Goal: Information Seeking & Learning: Learn about a topic

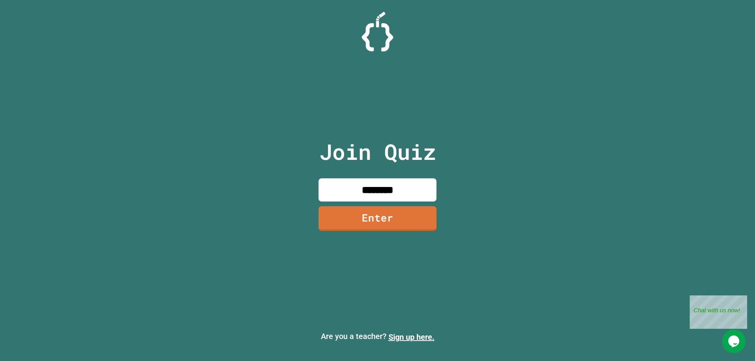
type input "********"
click link "Sign up here." at bounding box center [411, 337] width 46 height 9
drag, startPoint x: 399, startPoint y: 201, endPoint x: 387, endPoint y: 175, distance: 28.9
click at [399, 200] on input at bounding box center [377, 189] width 118 height 23
type input "********"
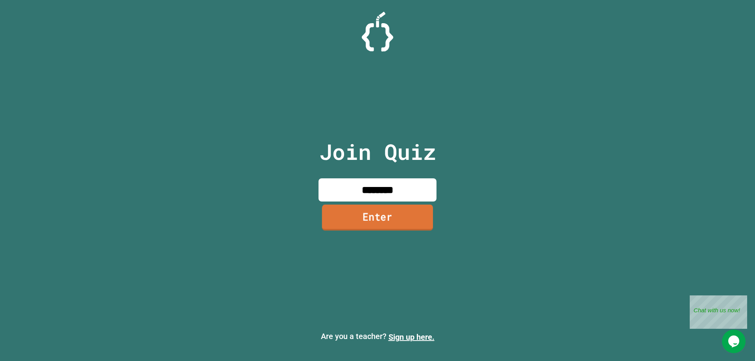
click at [374, 211] on link "Enter" at bounding box center [377, 218] width 111 height 26
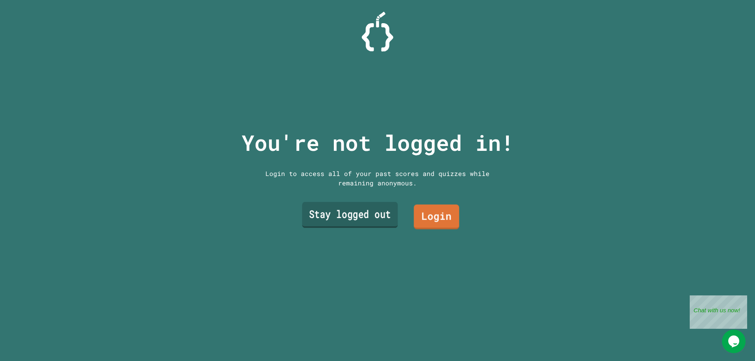
click at [387, 215] on link "Stay logged out" at bounding box center [350, 215] width 96 height 26
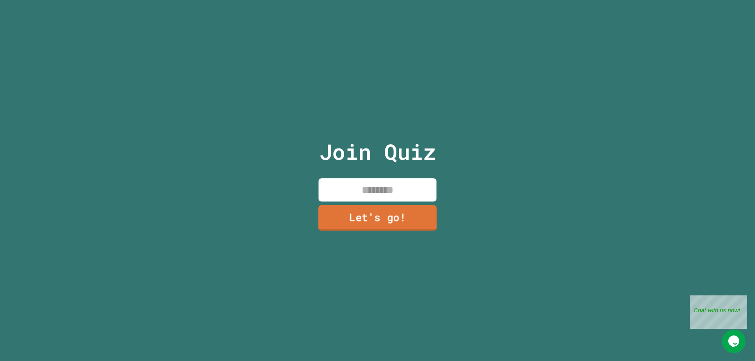
click at [387, 190] on input at bounding box center [377, 189] width 118 height 23
type input "*****"
click at [377, 211] on link "Let's go!" at bounding box center [377, 217] width 110 height 26
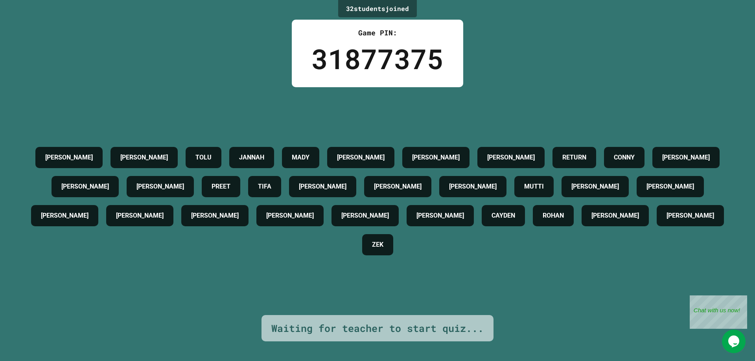
click at [666, 221] on h4 "[PERSON_NAME]" at bounding box center [690, 215] width 48 height 9
click at [314, 221] on h4 "[PERSON_NAME]" at bounding box center [290, 215] width 48 height 9
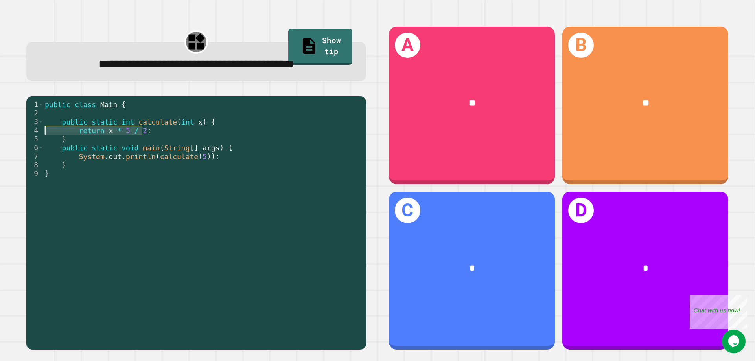
drag, startPoint x: 142, startPoint y: 133, endPoint x: 30, endPoint y: 131, distance: 112.4
click at [30, 131] on div "1 2 3 4 5 6 7 8 9 public class Main { public static int calculate ( int x ) { r…" at bounding box center [194, 212] width 336 height 225
click at [91, 132] on div "public class Main { public static int calculate ( int x ) { return x * 5 / 2 ; …" at bounding box center [202, 212] width 319 height 225
drag, startPoint x: 104, startPoint y: 131, endPoint x: 164, endPoint y: 140, distance: 60.4
click at [164, 140] on div "public class Main { public static int calculate ( int x ) { return x * 5 / 2 ; …" at bounding box center [202, 221] width 319 height 242
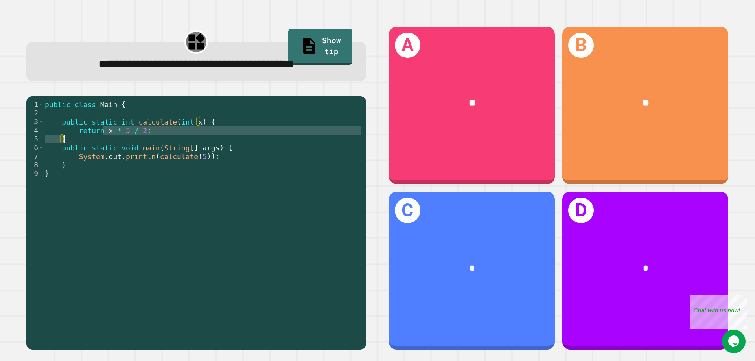
click at [146, 134] on div "public class Main { public static int calculate ( int x ) { return x * 5 / 2 ; …" at bounding box center [202, 212] width 319 height 225
click at [191, 158] on div "public class Main { public static int calculate ( int x ) { return x * 5 / 2 ; …" at bounding box center [202, 221] width 319 height 242
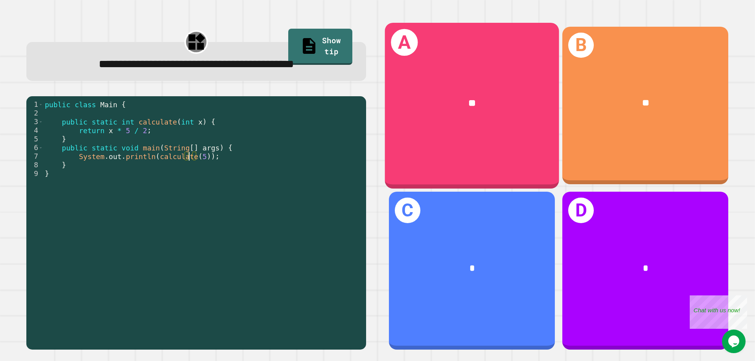
click at [435, 78] on div "**" at bounding box center [472, 103] width 174 height 53
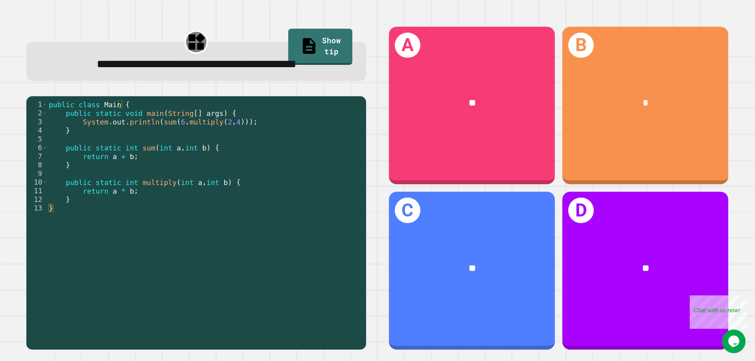
drag, startPoint x: 136, startPoint y: 181, endPoint x: 81, endPoint y: 165, distance: 57.5
click at [81, 166] on div "public class Main { public static void main ( String [ ] args ) { System . out …" at bounding box center [204, 212] width 315 height 225
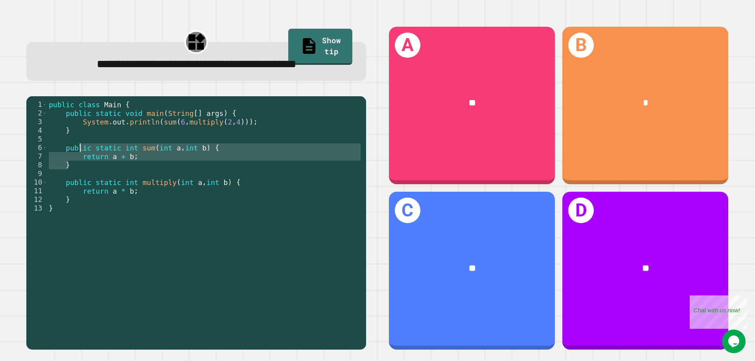
click at [135, 152] on div "public class Main { public static void main ( String [ ] args ) { System . out …" at bounding box center [204, 212] width 315 height 225
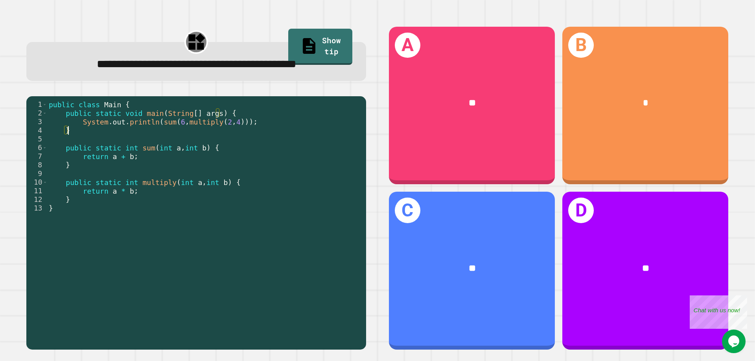
click at [171, 141] on div "public class Main { public static void main ( String [ ] args ) { System . out …" at bounding box center [204, 212] width 315 height 225
drag, startPoint x: 178, startPoint y: 141, endPoint x: 252, endPoint y: 142, distance: 74.3
click at [252, 142] on div "public class Main { public static void main ( String [ ] args ) { System . out …" at bounding box center [204, 212] width 315 height 225
click at [212, 151] on div "public class Main { public static void main ( String [ ] args ) { System . out …" at bounding box center [204, 212] width 315 height 225
drag, startPoint x: 126, startPoint y: 217, endPoint x: 91, endPoint y: 217, distance: 35.0
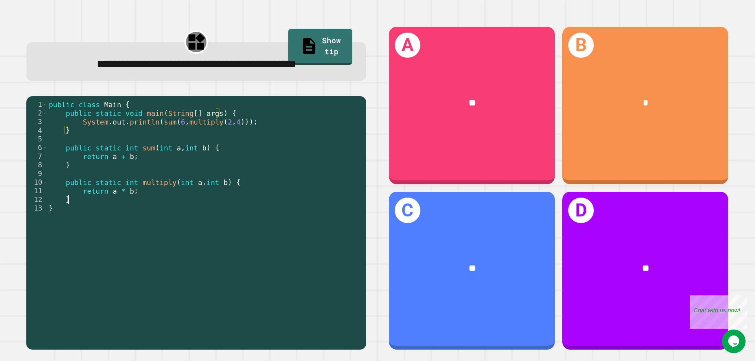
click at [91, 217] on div "public class Main { public static void main ( String [ ] args ) { System . out …" at bounding box center [204, 212] width 315 height 225
click at [158, 206] on div "public class Main { public static void main ( String [ ] args ) { System . out …" at bounding box center [204, 212] width 315 height 225
drag, startPoint x: 216, startPoint y: 142, endPoint x: 234, endPoint y: 140, distance: 17.4
click at [234, 140] on div "public class Main { public static void main ( String [ ] args ) { System . out …" at bounding box center [204, 212] width 315 height 225
click at [224, 139] on div "public class Main { public static void main ( String [ ] args ) { System . out …" at bounding box center [204, 204] width 315 height 208
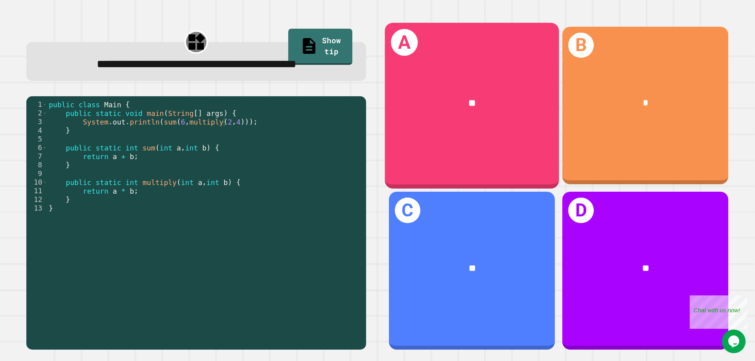
click at [489, 84] on div "**" at bounding box center [472, 103] width 174 height 53
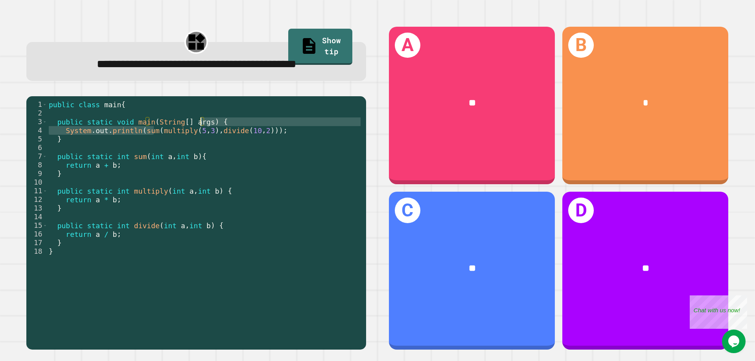
drag, startPoint x: 153, startPoint y: 149, endPoint x: 199, endPoint y: 145, distance: 46.2
click at [199, 145] on div "public class main { public static void main ( String [ ] args ) { System . out …" at bounding box center [204, 212] width 315 height 225
click at [199, 158] on div "public class main { public static void main ( String [ ] args ) { System . out …" at bounding box center [204, 212] width 315 height 225
drag, startPoint x: 114, startPoint y: 221, endPoint x: 98, endPoint y: 222, distance: 16.2
click at [98, 222] on div "public class main { public static void main ( String [ ] args ) { System . out …" at bounding box center [204, 212] width 315 height 225
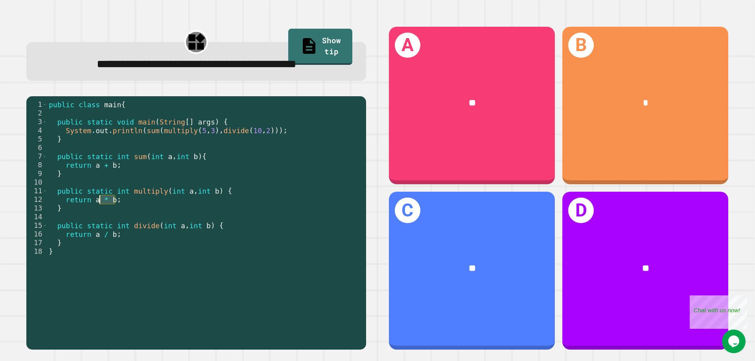
click at [197, 211] on div "public class main { public static void main ( String [ ] args ) { System . out …" at bounding box center [204, 212] width 315 height 225
drag, startPoint x: 189, startPoint y: 151, endPoint x: 202, endPoint y: 150, distance: 13.1
click at [202, 150] on div "public class main { public static void main ( String [ ] args ) { System . out …" at bounding box center [204, 212] width 315 height 225
click at [192, 172] on div "public class main { public static void main ( String [ ] args ) { System . out …" at bounding box center [204, 212] width 315 height 225
drag, startPoint x: 132, startPoint y: 257, endPoint x: 112, endPoint y: 231, distance: 33.7
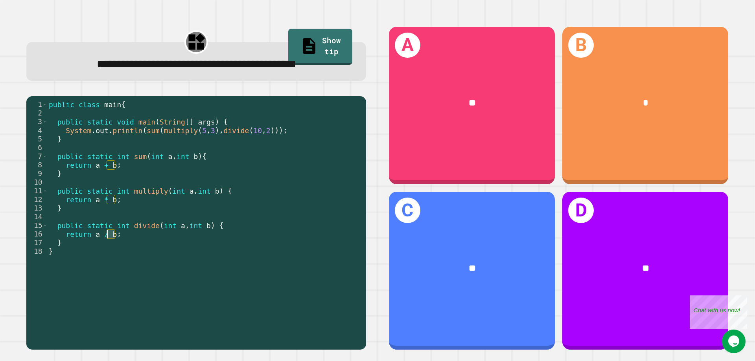
click at [106, 253] on div "public class main { public static void main ( String [ ] args ) { System . out …" at bounding box center [204, 212] width 315 height 225
click at [115, 246] on div "public class main { public static void main ( String [ ] args ) { System . out …" at bounding box center [204, 212] width 315 height 225
drag, startPoint x: 151, startPoint y: 150, endPoint x: 237, endPoint y: 154, distance: 86.2
click at [237, 154] on div "public class main { public static void main ( String [ ] args ) { System . out …" at bounding box center [204, 212] width 315 height 225
click at [221, 149] on div "public class main { public static void main ( String [ ] args ) { System . out …" at bounding box center [204, 204] width 315 height 208
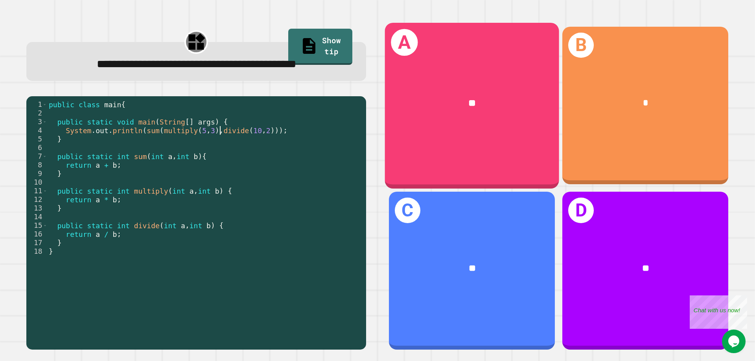
click at [463, 143] on div "A **" at bounding box center [472, 106] width 174 height 166
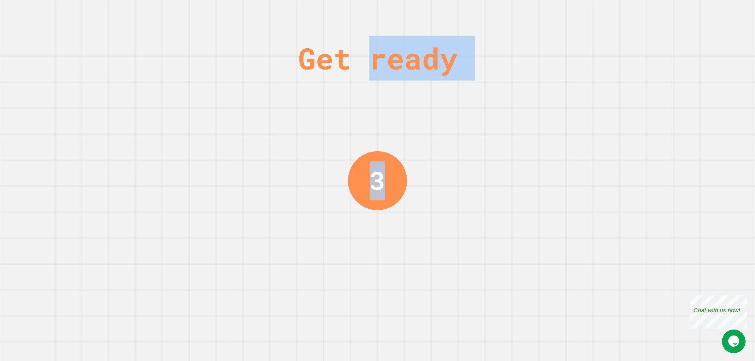
drag, startPoint x: 363, startPoint y: 57, endPoint x: 741, endPoint y: 57, distance: 378.6
click at [688, 57] on div "Get ready 3" at bounding box center [377, 180] width 755 height 361
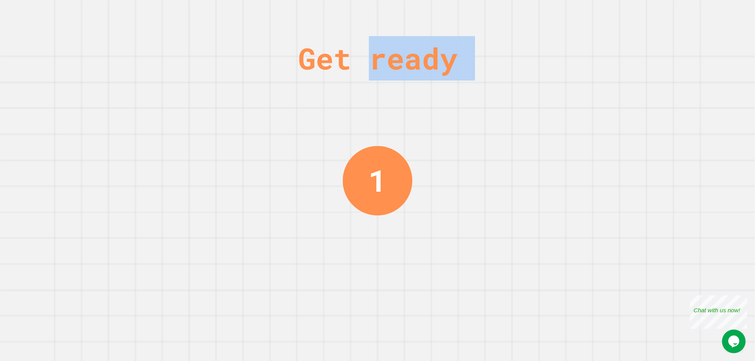
click at [367, 87] on div "Get ready 1" at bounding box center [377, 180] width 59 height 361
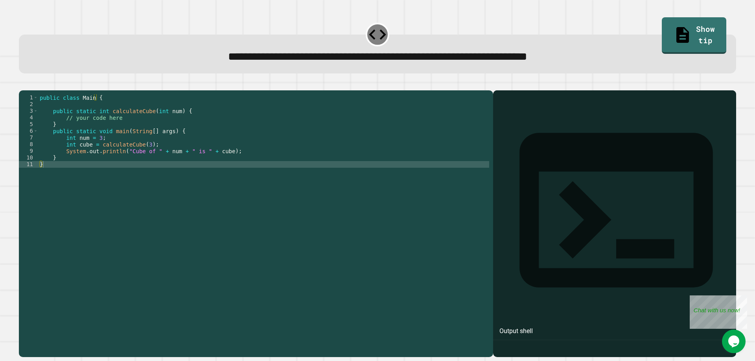
click at [160, 139] on div "public class Main { public static int calculateCube ( int num ) { // your code …" at bounding box center [263, 214] width 451 height 241
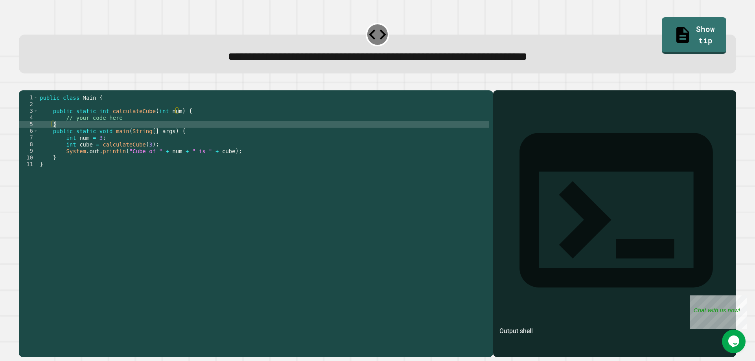
click at [167, 159] on div "public class Main { public static int calculateCube ( int num ) { // your code …" at bounding box center [263, 214] width 451 height 241
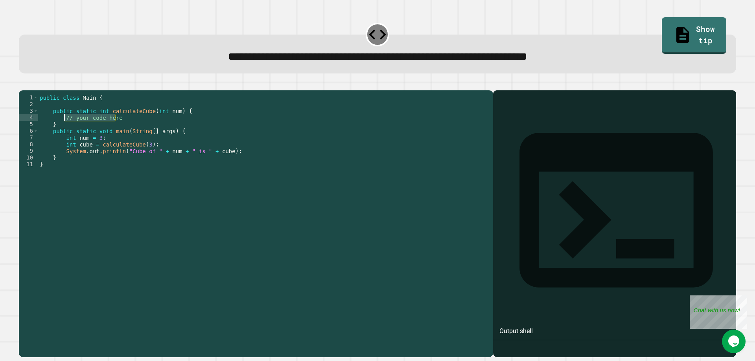
drag, startPoint x: 125, startPoint y: 132, endPoint x: 64, endPoint y: 131, distance: 61.7
click at [64, 131] on div "public class Main { public static int calculateCube ( int num ) { // your code …" at bounding box center [263, 214] width 451 height 241
type textarea "**********"
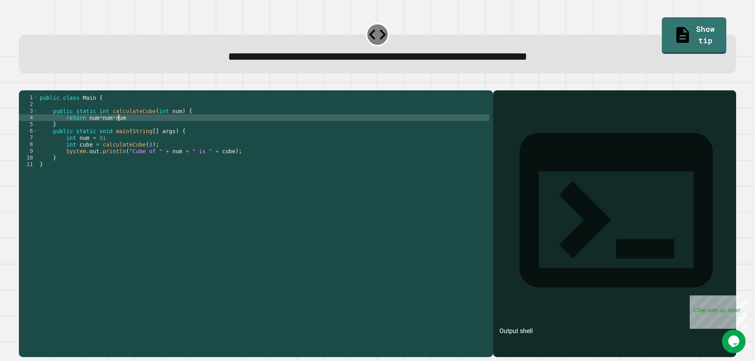
scroll to position [0, 5]
type textarea "**********"
click at [23, 84] on icon "button" at bounding box center [23, 84] width 0 height 0
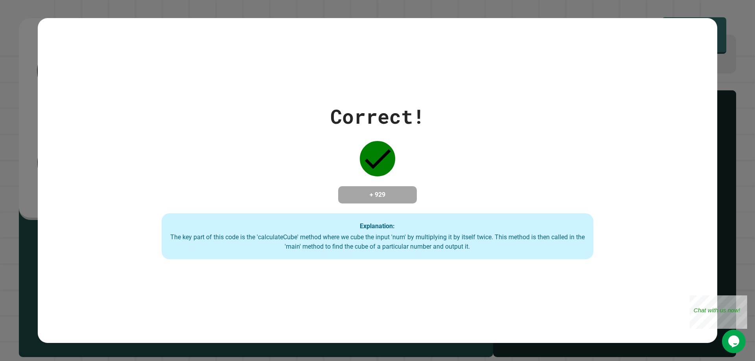
click at [0, 51] on div "Correct! + 929 Explanation: The key part of this code is the 'calculateCube' me…" at bounding box center [377, 180] width 755 height 361
click at [29, 45] on div "Correct! + 929 Explanation: The key part of this code is the 'calculateCube' me…" at bounding box center [377, 180] width 755 height 361
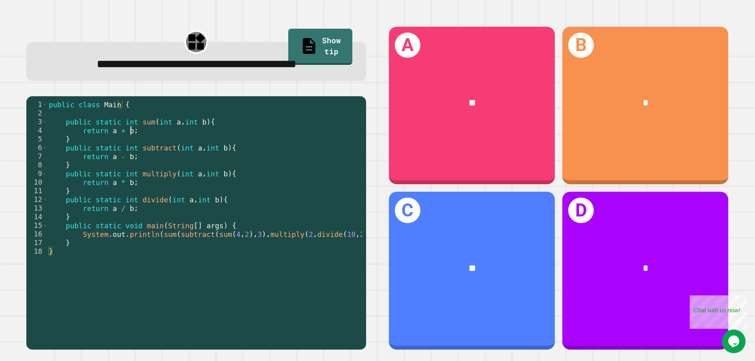
drag, startPoint x: 133, startPoint y: 151, endPoint x: 74, endPoint y: 134, distance: 61.3
click at [74, 134] on div "public class Main { public static int sum ( int a , int b ) { return a + b ; } …" at bounding box center [212, 212] width 330 height 225
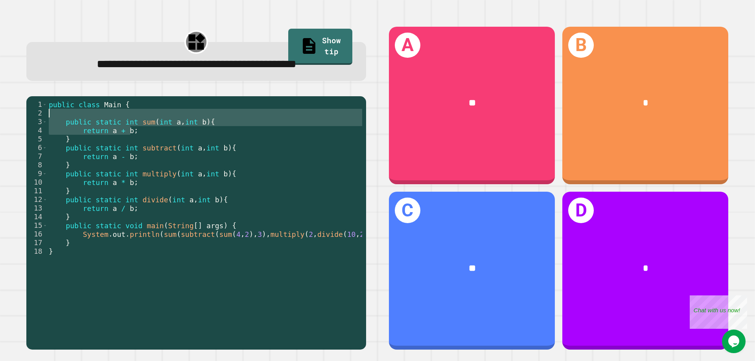
click at [161, 186] on div "public class Main { public static int sum ( int a , int b ) { return a + b ; } …" at bounding box center [212, 212] width 330 height 225
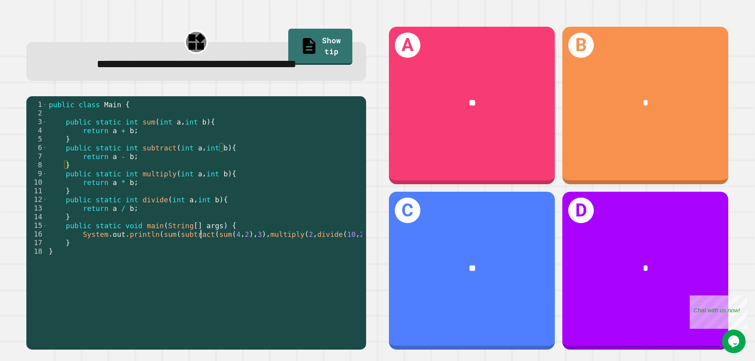
click at [201, 257] on div "public class Main { public static int sum ( int a , int b ) { return a + b ; } …" at bounding box center [212, 212] width 330 height 225
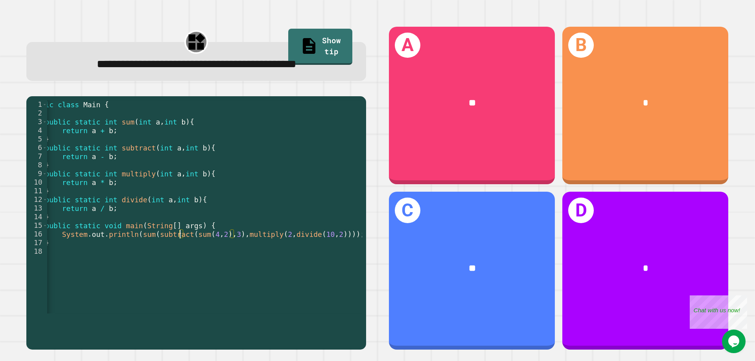
scroll to position [0, 21]
drag, startPoint x: 189, startPoint y: 251, endPoint x: 222, endPoint y: 254, distance: 32.4
click at [222, 254] on div "public class Main { public static int sum ( int a , int b ) { return a + b ; } …" at bounding box center [191, 212] width 330 height 225
click at [229, 255] on div "public class Main { public static int sum ( int a , int b ) { return a + b ; } …" at bounding box center [191, 212] width 330 height 225
drag, startPoint x: 148, startPoint y: 256, endPoint x: 232, endPoint y: 255, distance: 83.7
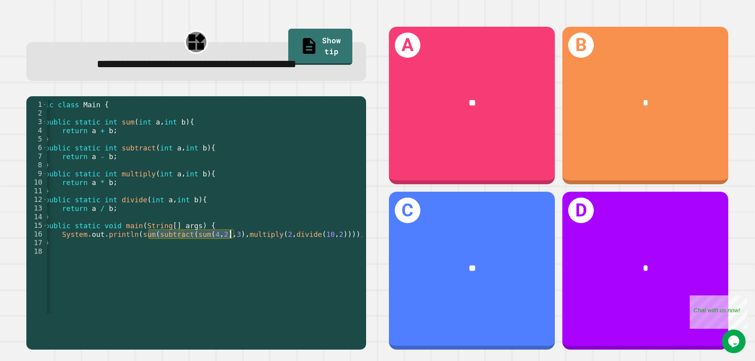
click at [232, 255] on div "public class Main { public static int sum ( int a , int b ) { return a + b ; } …" at bounding box center [191, 212] width 330 height 225
click at [175, 178] on div "public class Main { public static int sum ( int a , int b ) { return a + b ; } …" at bounding box center [191, 212] width 330 height 225
drag, startPoint x: 219, startPoint y: 252, endPoint x: 148, endPoint y: 254, distance: 70.4
click at [148, 254] on div "public class Main { public static int sum ( int a , int b ) { return a + b ; } …" at bounding box center [191, 212] width 330 height 225
click at [239, 251] on div "public class Main { public static int sum ( int a , int b ) { return a + b ; } …" at bounding box center [191, 212] width 330 height 225
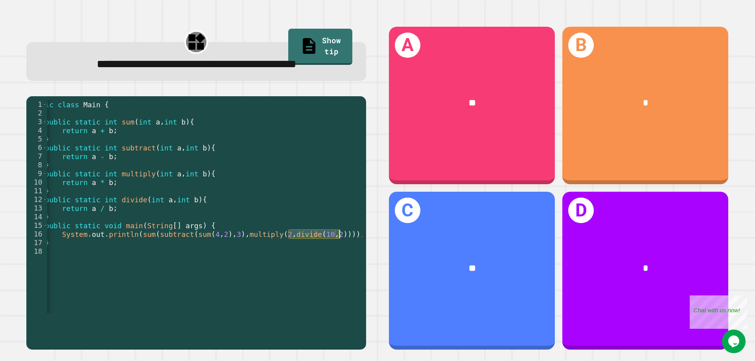
drag, startPoint x: 289, startPoint y: 255, endPoint x: 338, endPoint y: 246, distance: 49.6
click at [338, 246] on div "public class Main { public static int sum ( int a , int b ) { return a + b ; } …" at bounding box center [191, 212] width 330 height 225
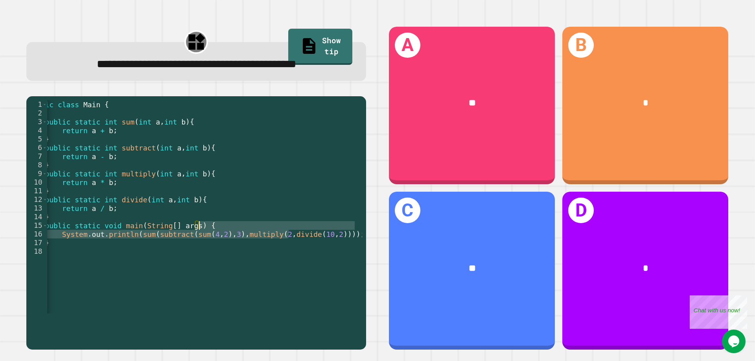
click at [321, 218] on div "public class Main { public static int sum ( int a , int b ) { return a + b ; } …" at bounding box center [191, 212] width 330 height 225
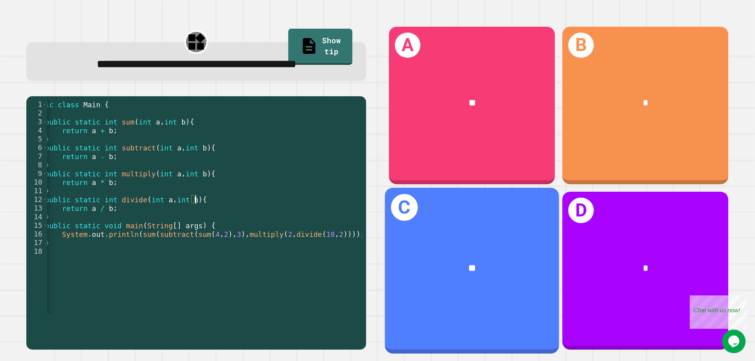
click at [441, 226] on div "C **" at bounding box center [472, 271] width 174 height 166
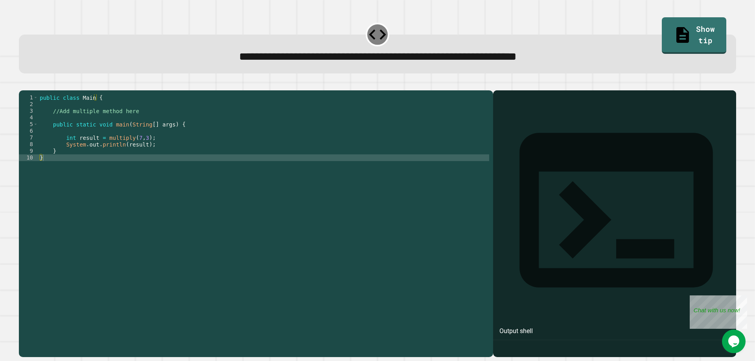
click at [126, 126] on div "public class Main { //Add multiple method here public static void main ( String…" at bounding box center [263, 214] width 451 height 241
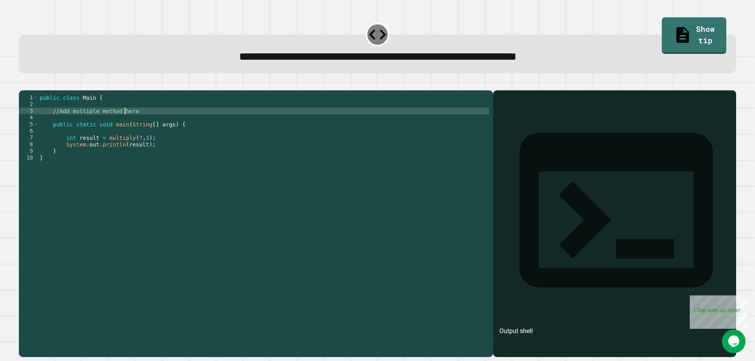
click at [167, 124] on div "public class Main { //Add multiple method here public static void main ( String…" at bounding box center [263, 214] width 451 height 241
type textarea "*"
type textarea "**********"
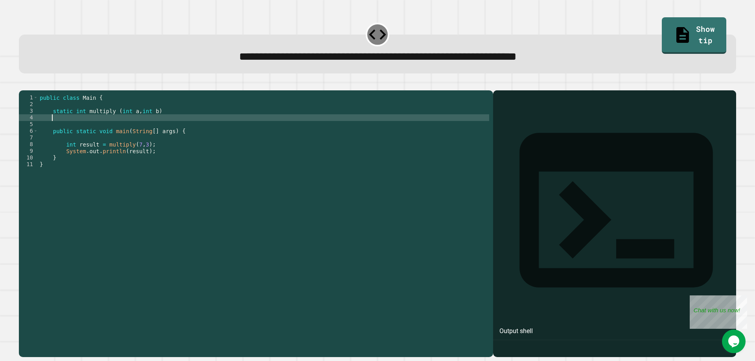
type textarea "*"
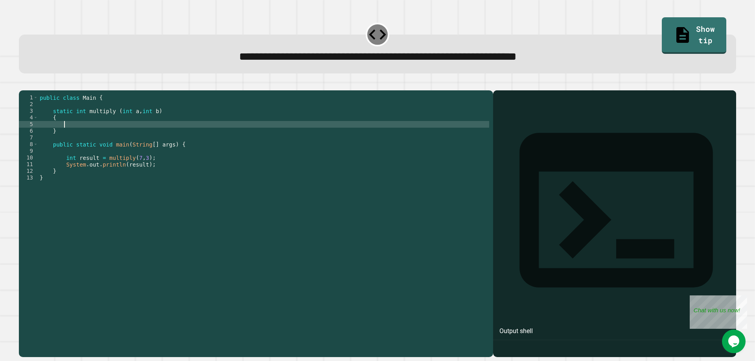
type textarea "*"
type textarea "**********"
click at [40, 90] on div at bounding box center [377, 85] width 717 height 9
click at [23, 84] on button "button" at bounding box center [23, 84] width 0 height 0
